Goal: Information Seeking & Learning: Learn about a topic

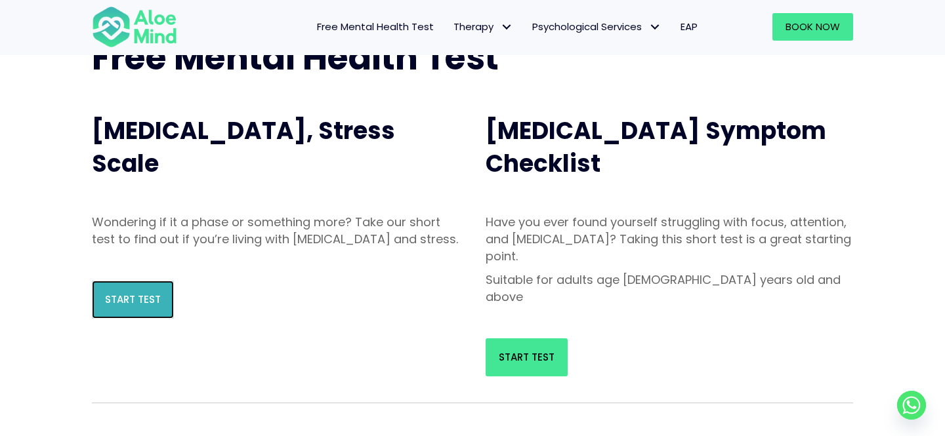
click at [98, 311] on link "Start Test" at bounding box center [133, 300] width 82 height 38
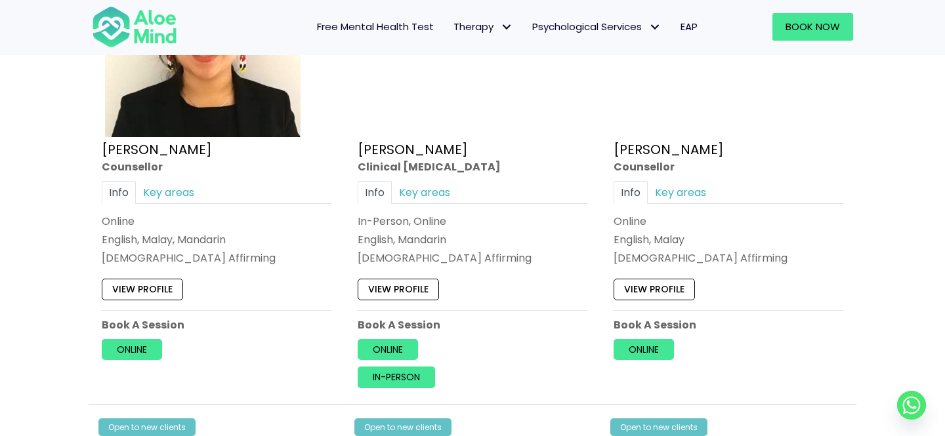
scroll to position [2273, 0]
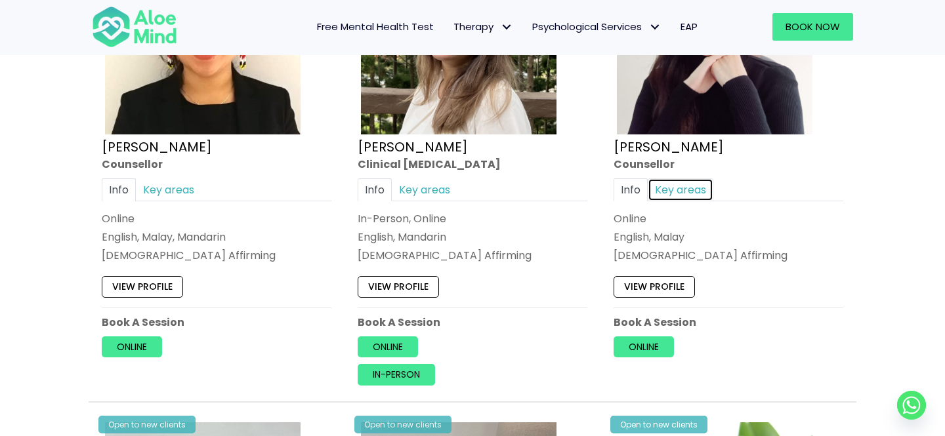
click at [677, 193] on link "Key areas" at bounding box center [680, 189] width 66 height 23
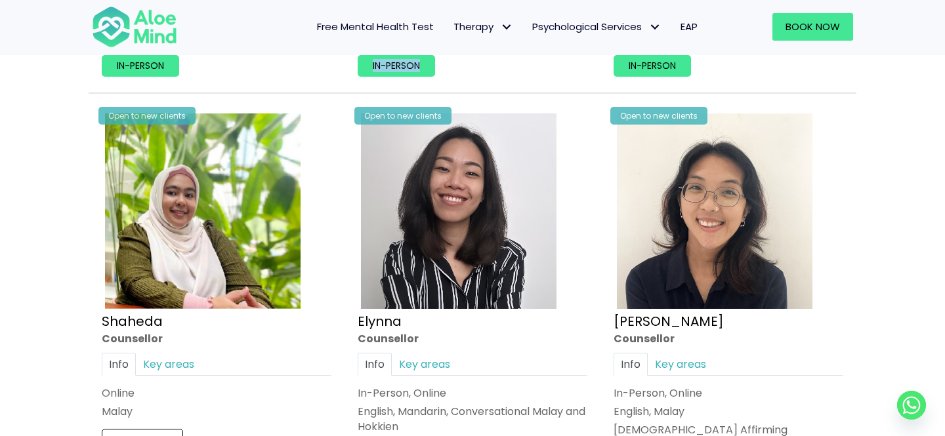
scroll to position [771, 0]
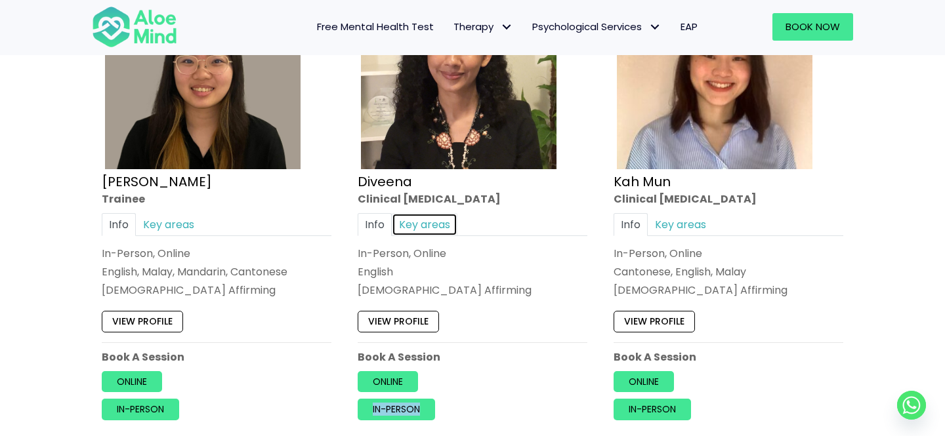
click at [417, 231] on link "Key areas" at bounding box center [425, 224] width 66 height 23
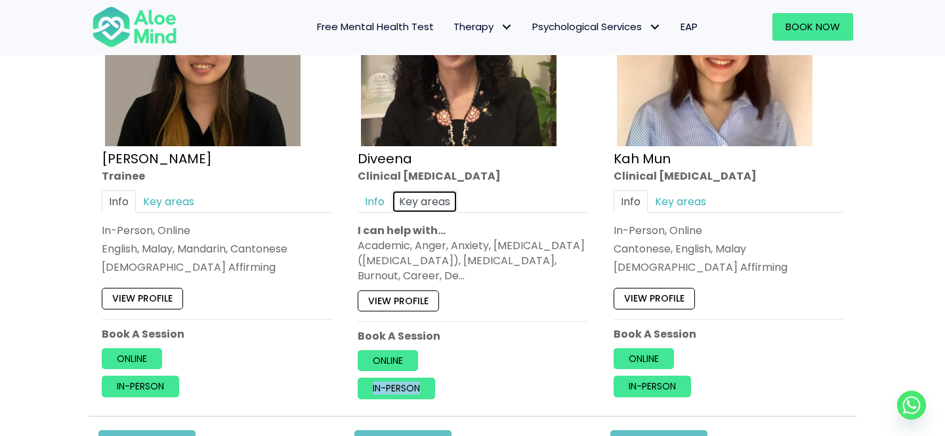
scroll to position [801, 0]
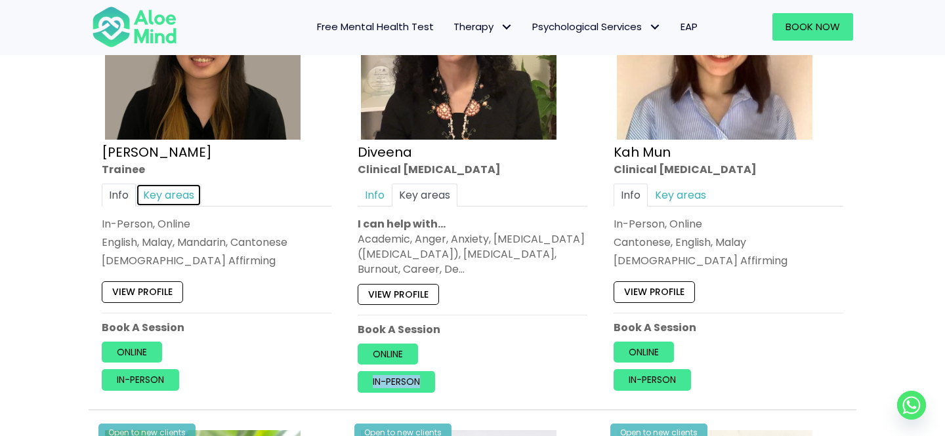
click at [171, 195] on link "Key areas" at bounding box center [169, 195] width 66 height 23
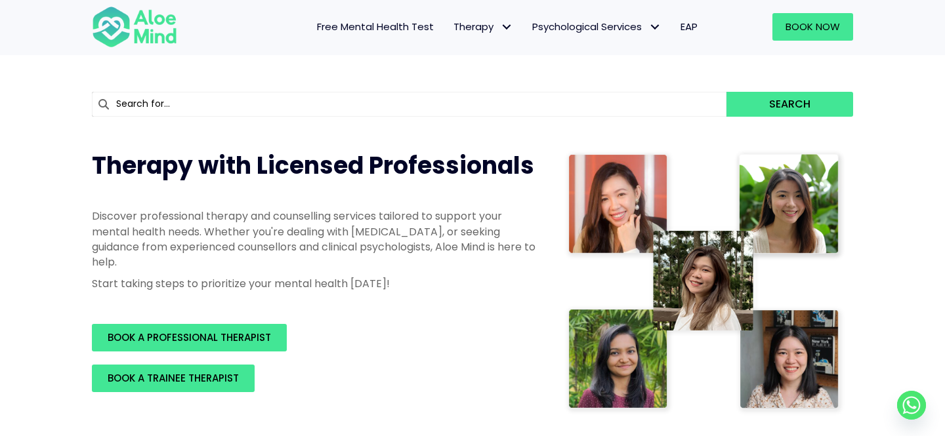
scroll to position [0, 0]
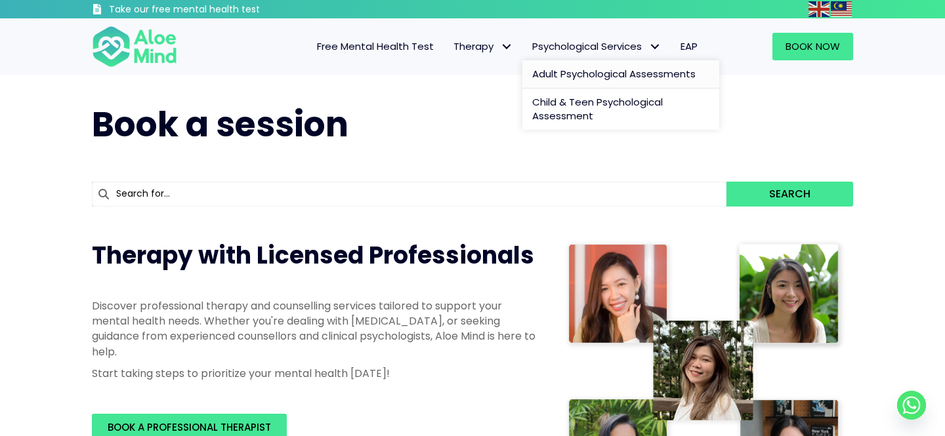
click at [609, 66] on link "Adult Psychological Assessments" at bounding box center [620, 74] width 197 height 28
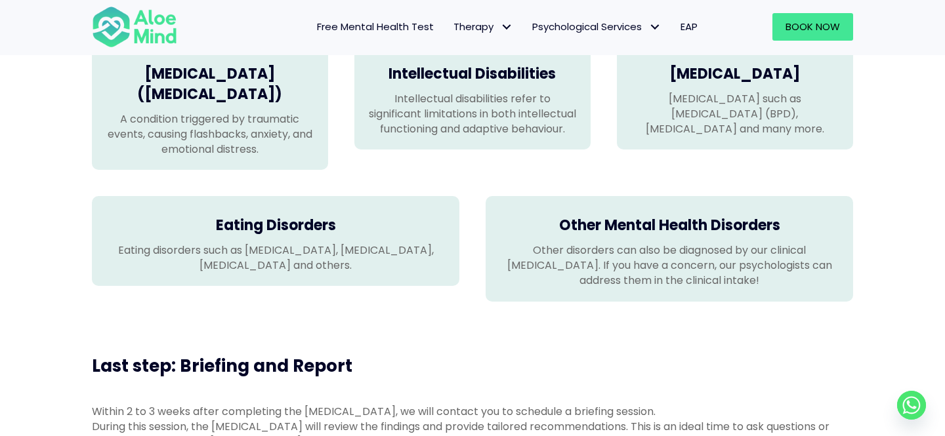
scroll to position [1139, 0]
